Goal: Find specific page/section: Find specific page/section

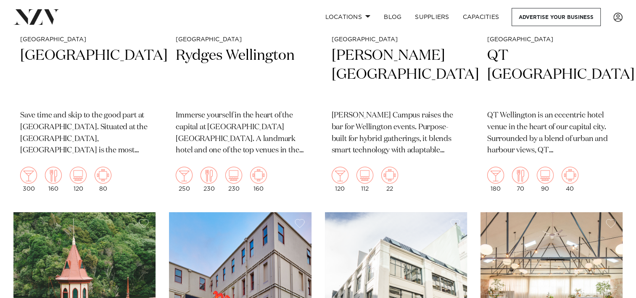
scroll to position [260, 0]
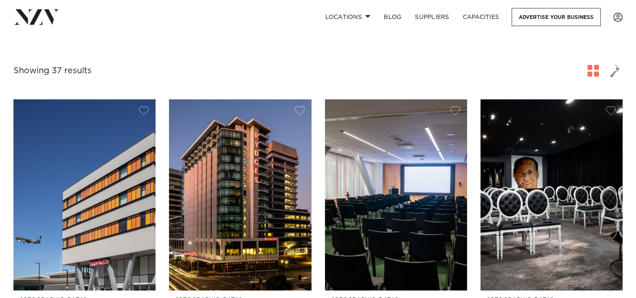
click at [596, 74] on span "button" at bounding box center [593, 71] width 12 height 12
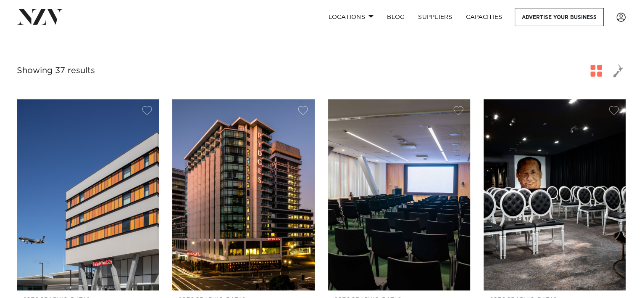
scroll to position [0, 0]
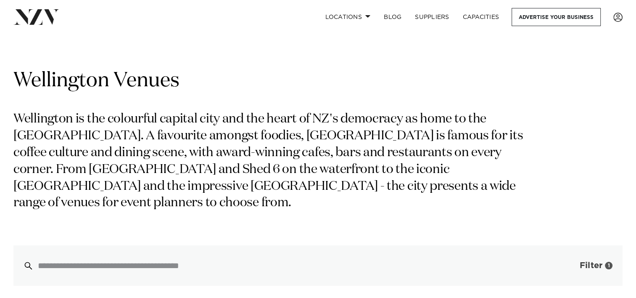
click at [587, 263] on span "Filter" at bounding box center [590, 265] width 23 height 8
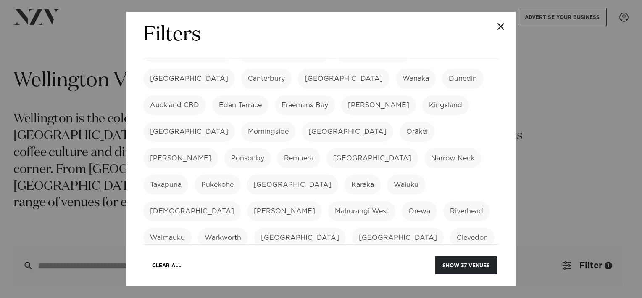
scroll to position [324, 0]
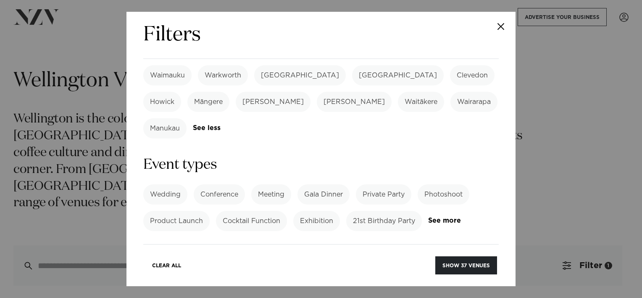
click at [335, 184] on label "Gala Dinner" at bounding box center [324, 194] width 52 height 20
click at [499, 239] on div "Filters Search Type Venue Supplier See more Locations [GEOGRAPHIC_DATA] [GEOGRA…" at bounding box center [320, 149] width 389 height 274
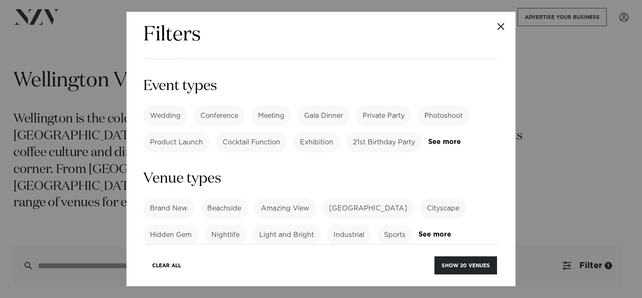
scroll to position [408, 0]
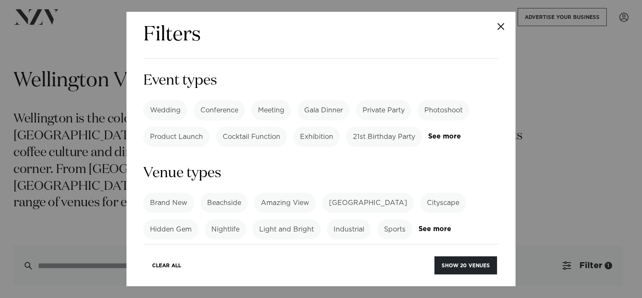
click at [375, 168] on form "Search Type Venue Supplier See more Locations [GEOGRAPHIC_DATA] [GEOGRAPHIC_DAT…" at bounding box center [321, 171] width 356 height 1020
click at [430, 225] on link "See more" at bounding box center [452, 228] width 66 height 7
click at [178, 192] on label "Brand New" at bounding box center [168, 202] width 51 height 20
click at [182, 192] on label "Brand New" at bounding box center [168, 202] width 51 height 20
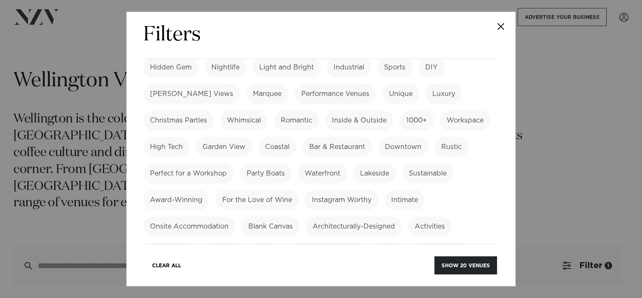
scroll to position [732, 0]
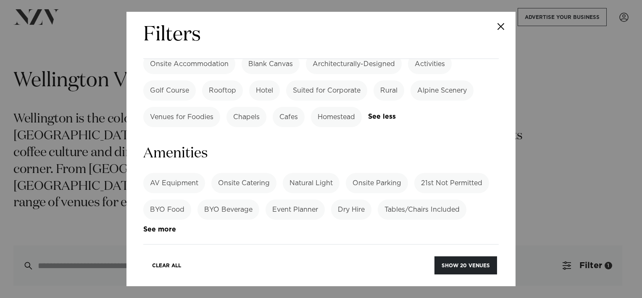
click at [197, 278] on label "Dining" at bounding box center [207, 288] width 35 height 20
click at [469, 263] on button "Show 20 venues" at bounding box center [466, 265] width 63 height 18
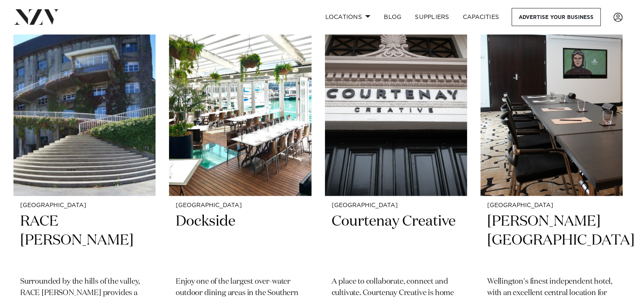
scroll to position [1362, 0]
